Goal: Information Seeking & Learning: Learn about a topic

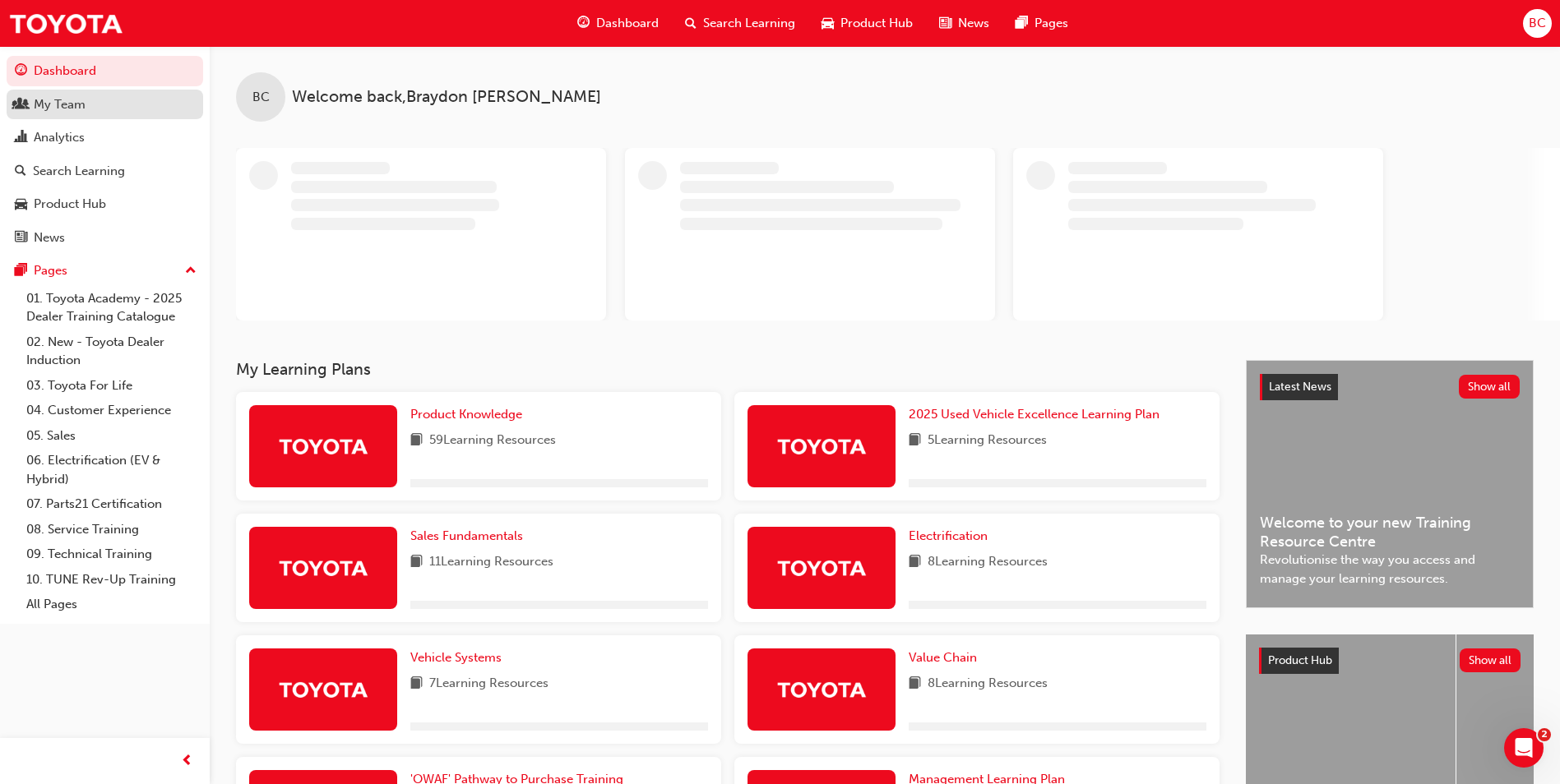
click at [90, 112] on div "My Team" at bounding box center [104, 104] width 180 height 21
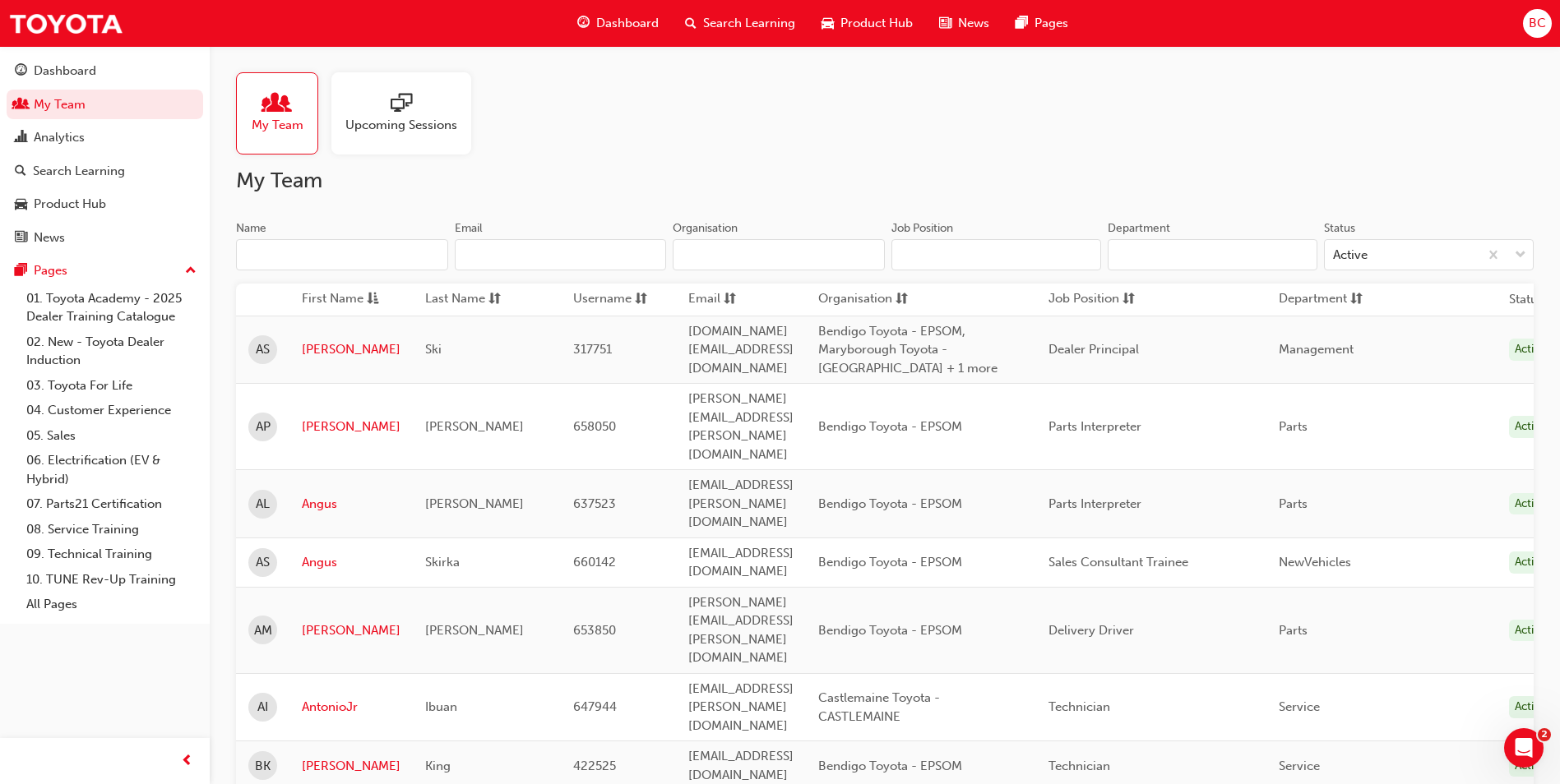
click at [332, 253] on input "Name" at bounding box center [342, 254] width 212 height 31
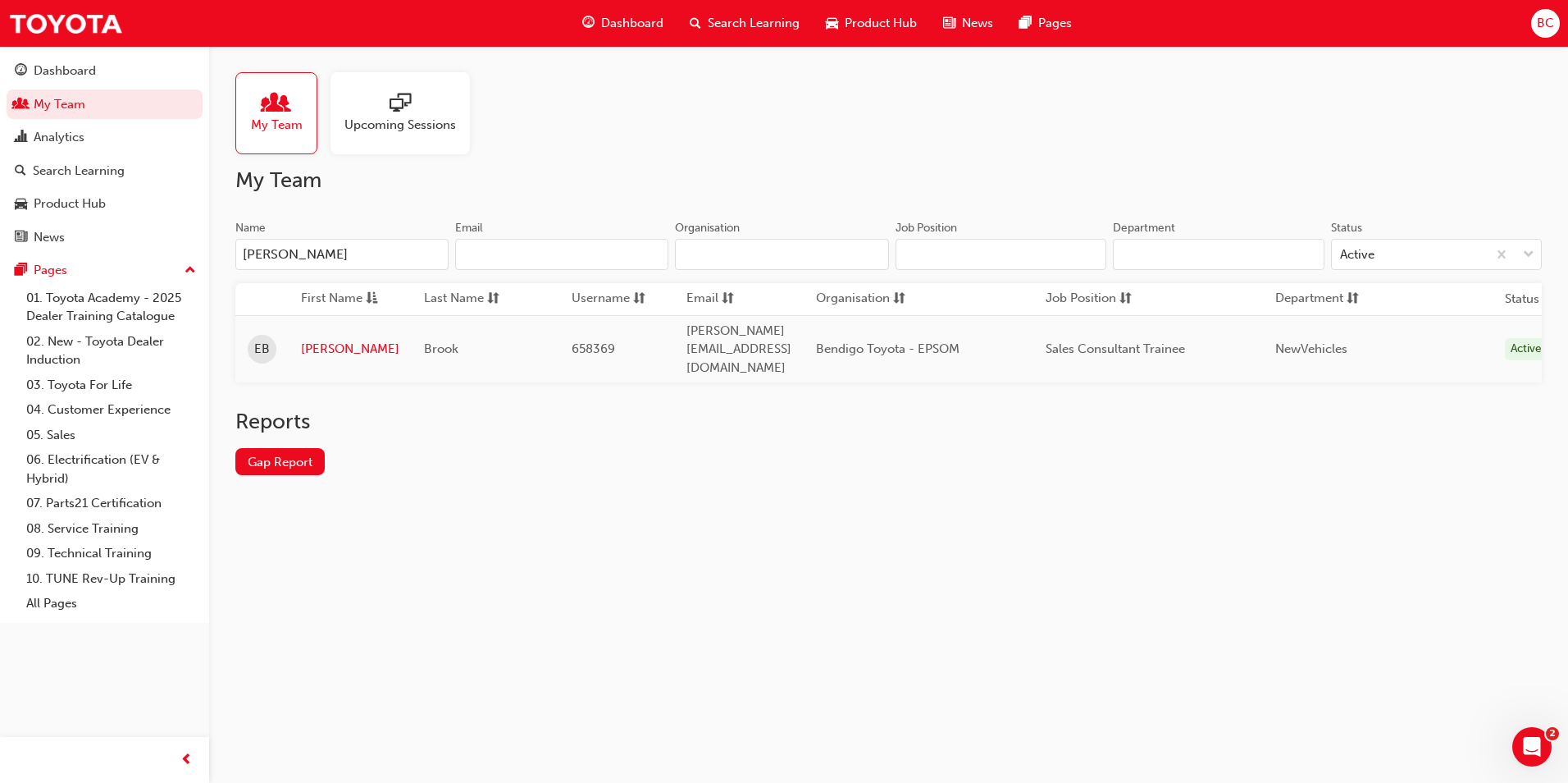
type input "[PERSON_NAME]"
click at [466, 497] on div "My Team Upcoming Sessions My Team Name [PERSON_NAME] Email Organisation Job Pos…" at bounding box center [888, 286] width 1359 height 482
click at [392, 100] on span "sessionType_ONLINE_URL-icon" at bounding box center [401, 104] width 22 height 23
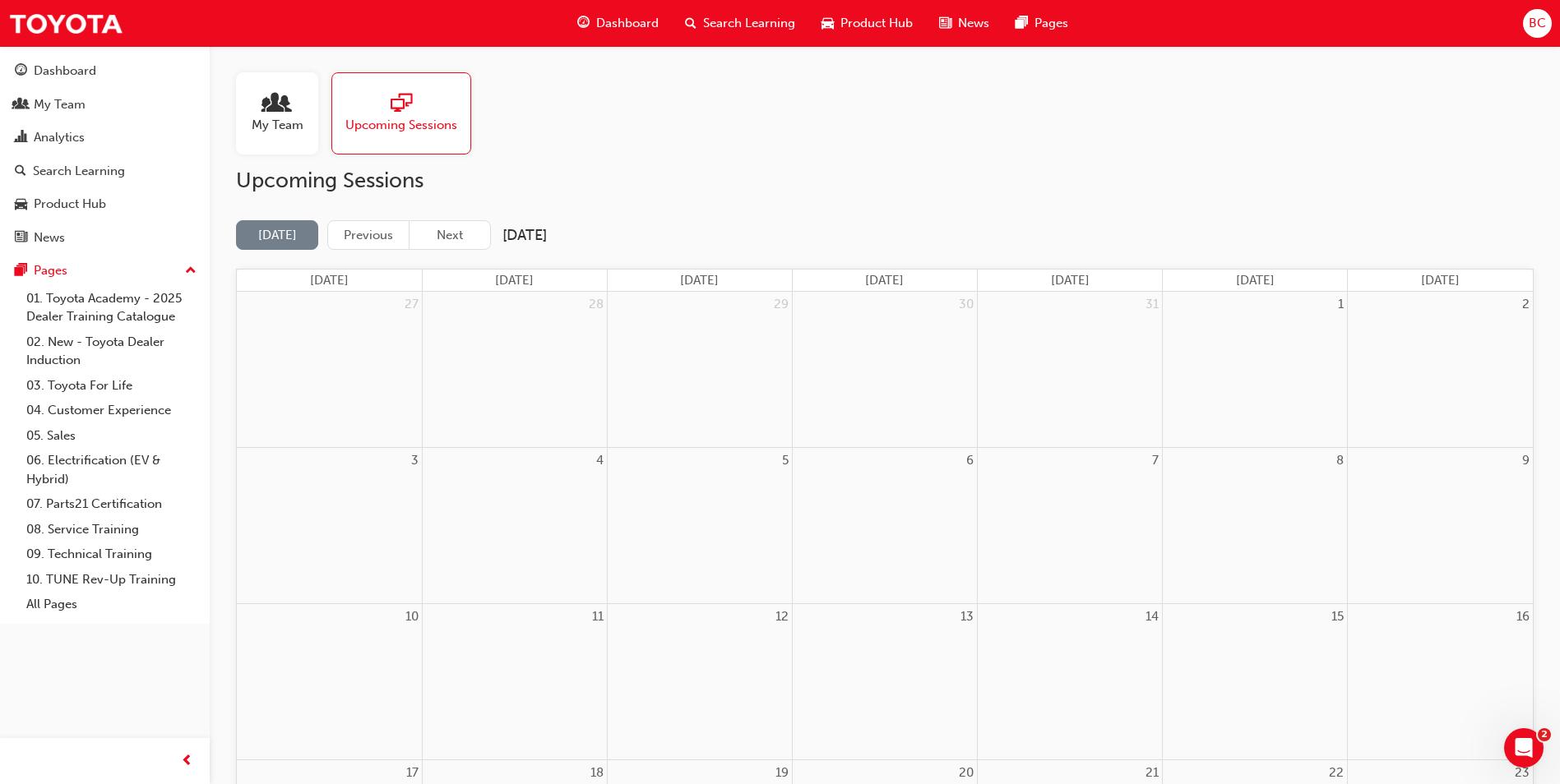
click at [266, 109] on span "people-icon" at bounding box center [277, 104] width 22 height 23
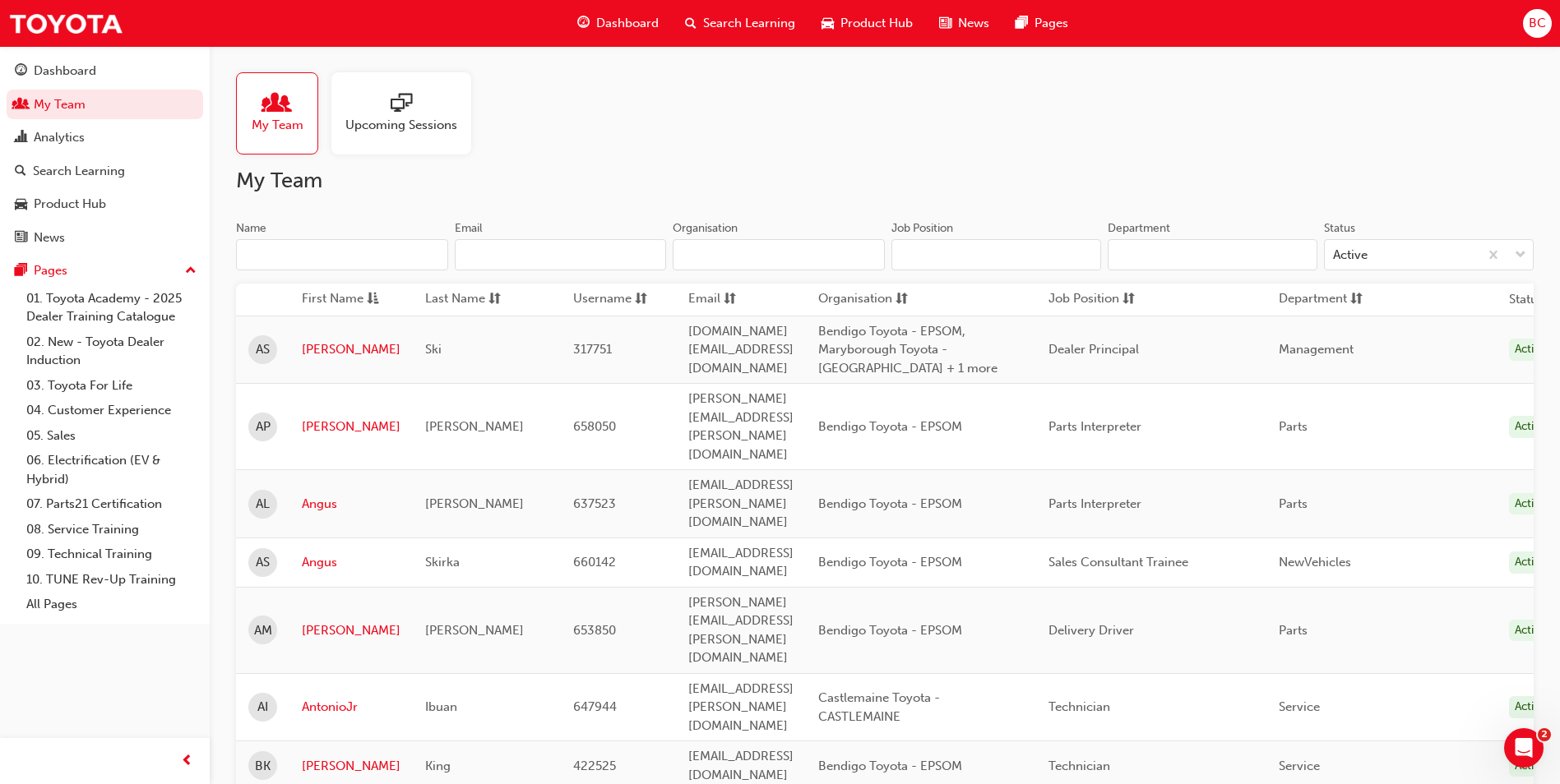
click at [759, 33] on div "Search Learning" at bounding box center [740, 23] width 137 height 34
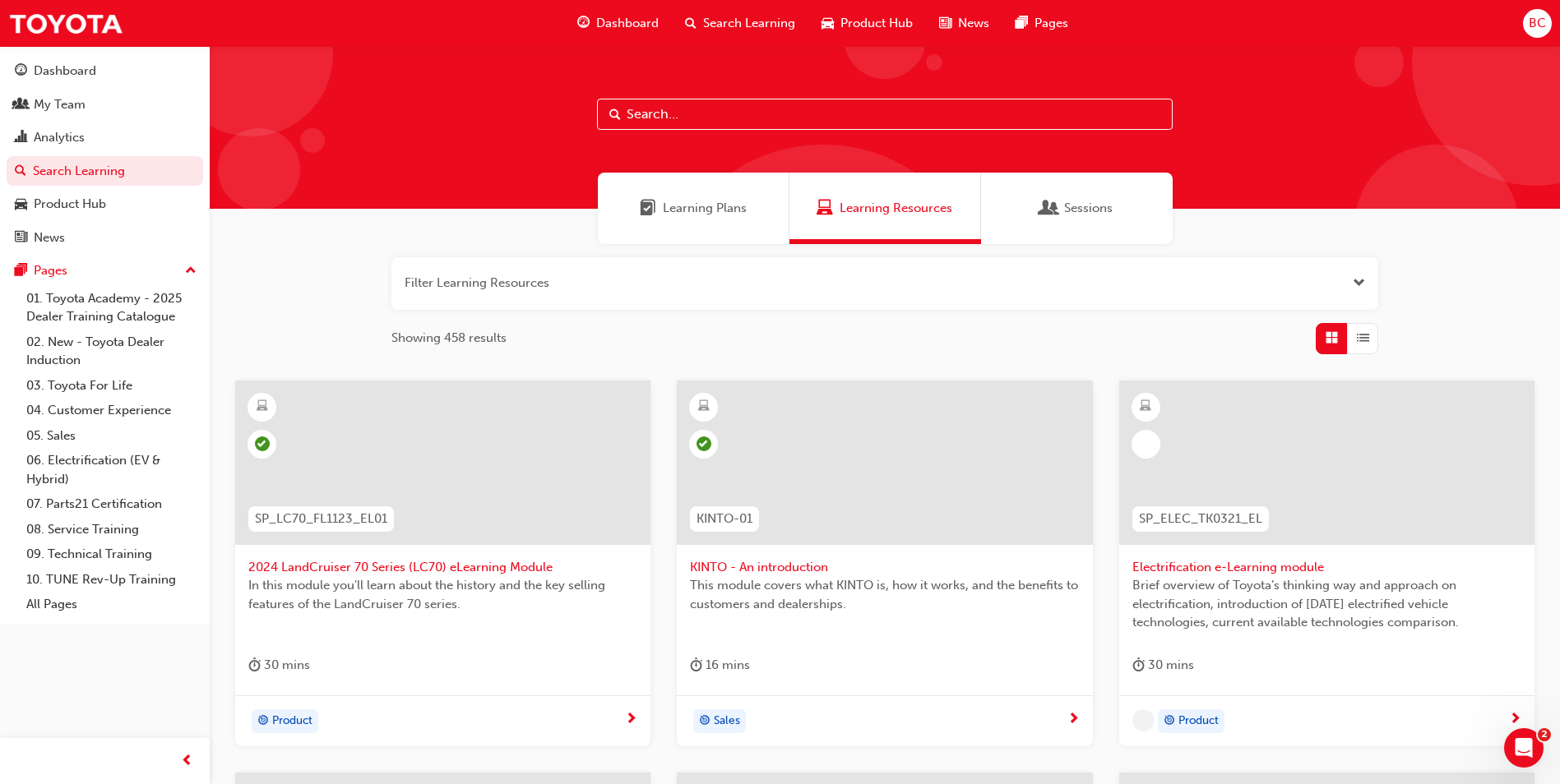
click at [661, 111] on input "text" at bounding box center [884, 114] width 575 height 31
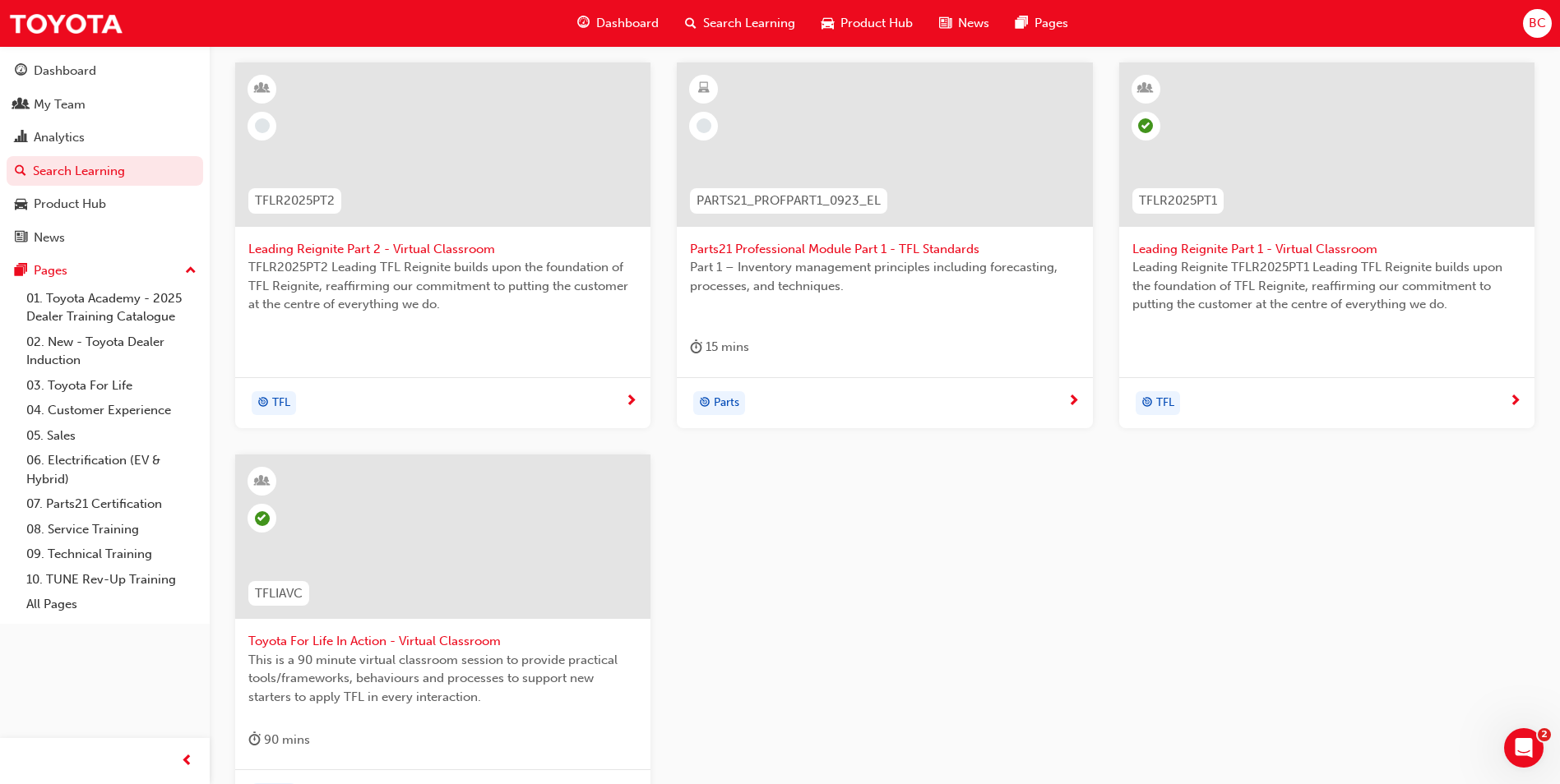
scroll to position [329, 0]
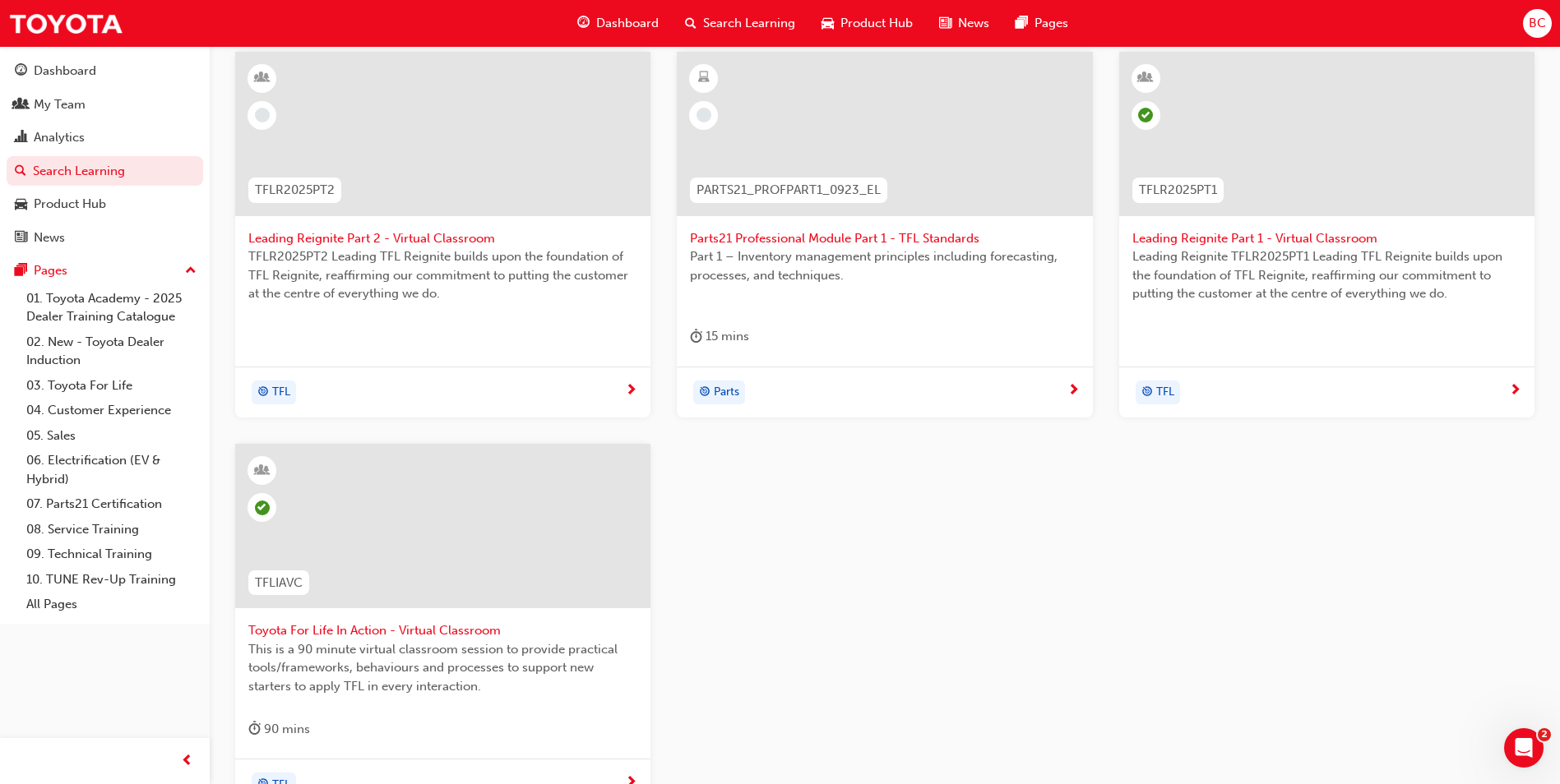
type input "TFL"
click at [420, 629] on span "Toyota For Life In Action - Virtual Classroom" at bounding box center [442, 630] width 389 height 19
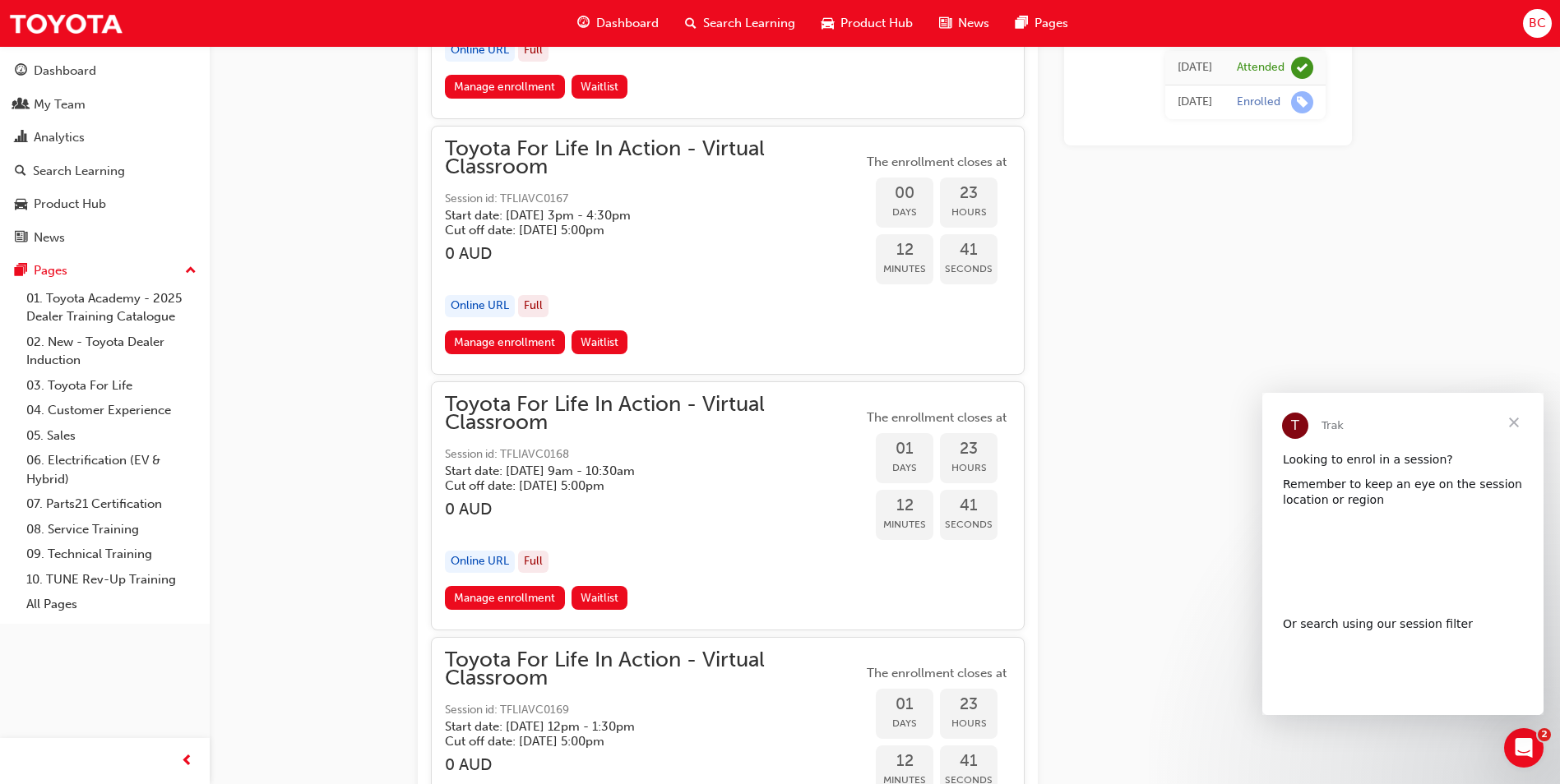
scroll to position [2585, 0]
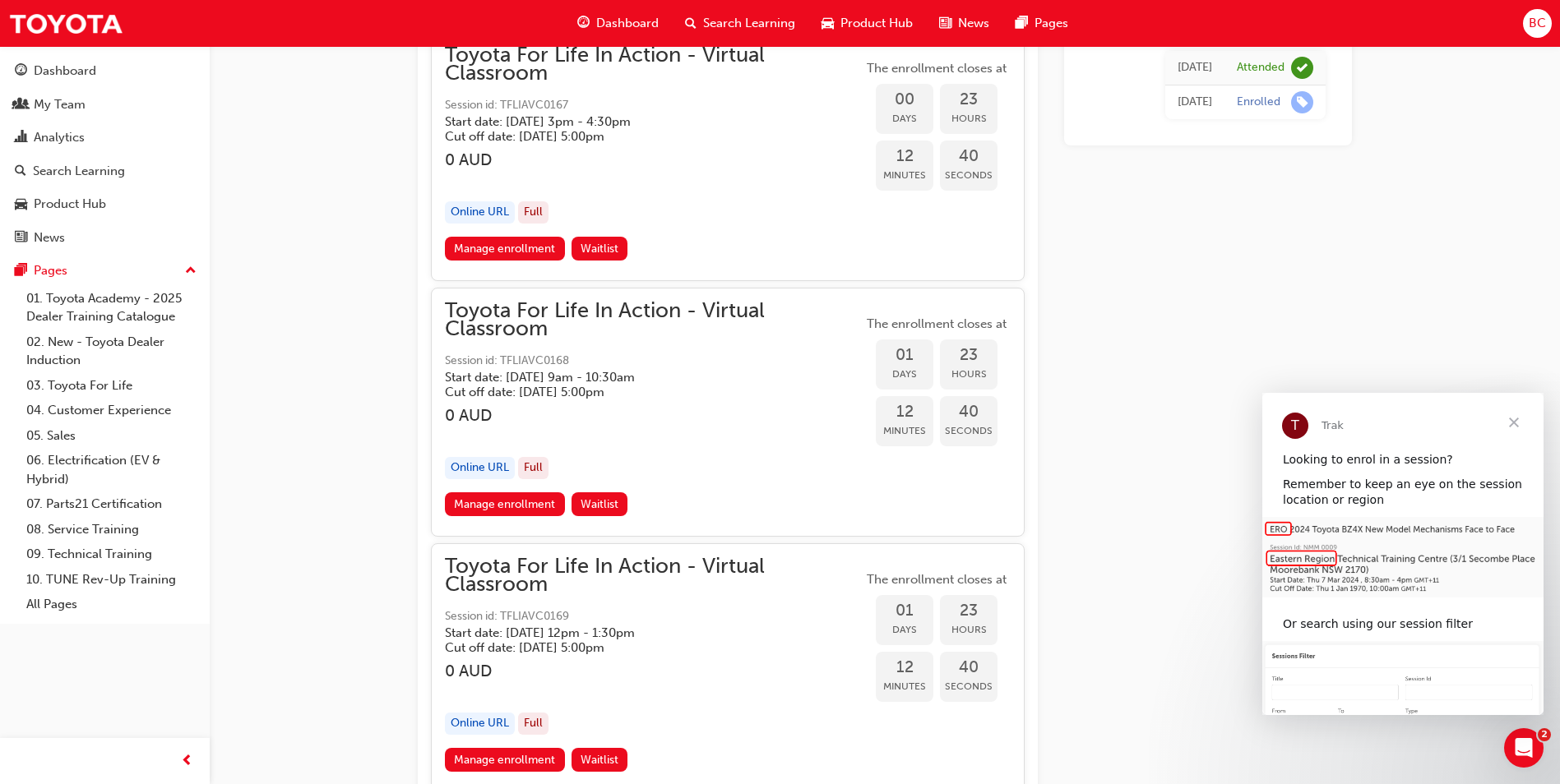
click at [1516, 420] on span "Close" at bounding box center [1514, 422] width 59 height 59
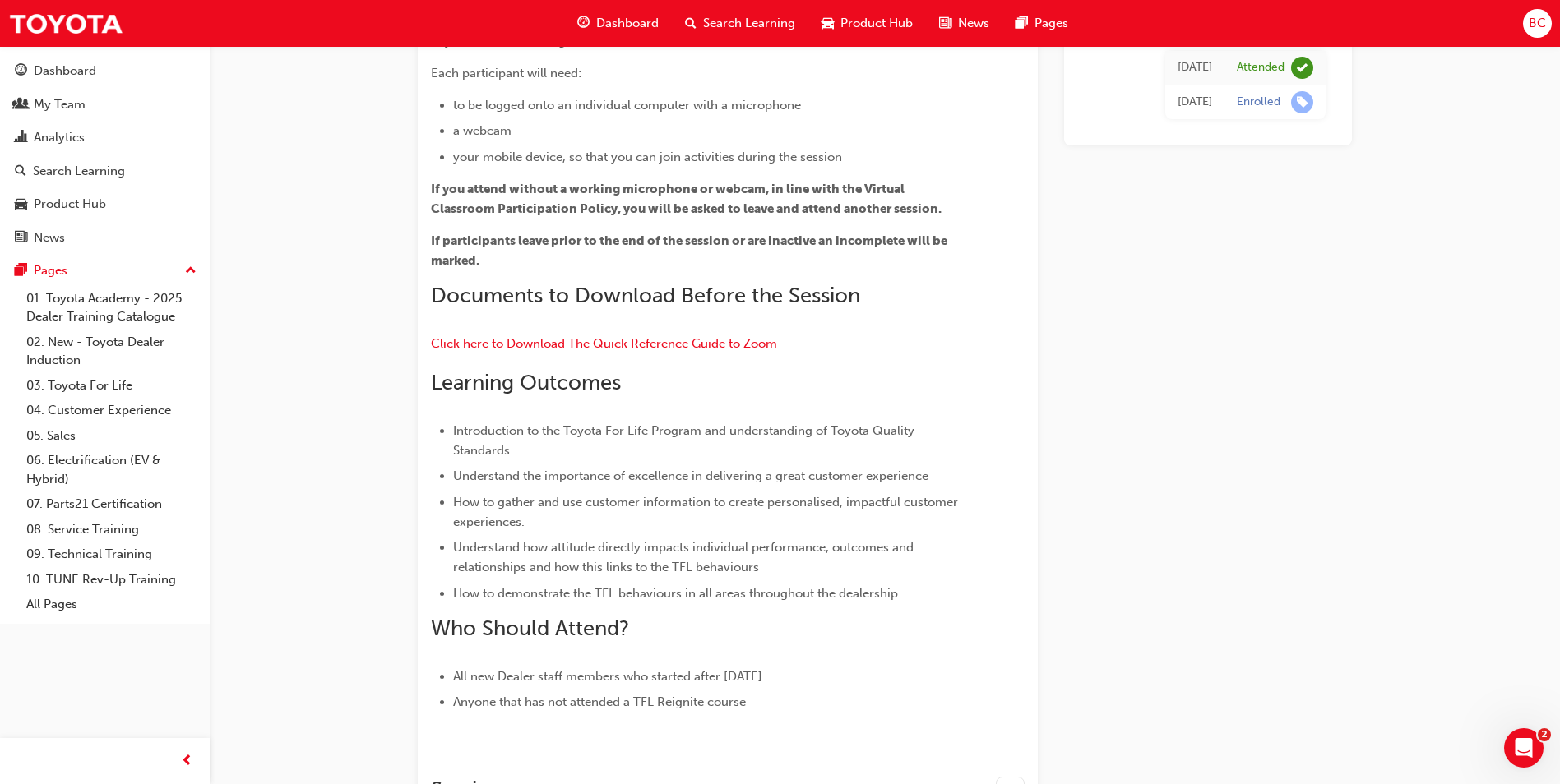
scroll to position [0, 0]
